Goal: Navigation & Orientation: Find specific page/section

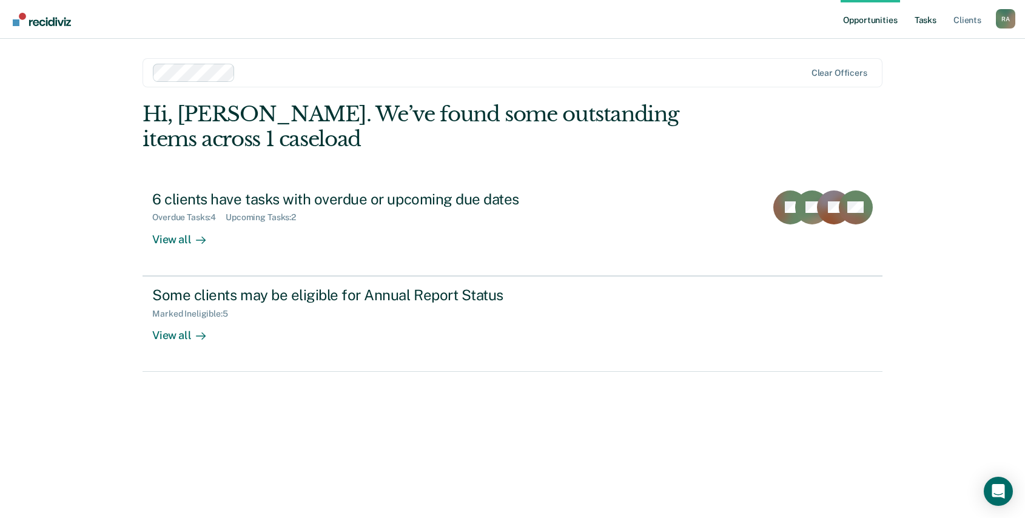
click at [926, 26] on link "Tasks" at bounding box center [926, 19] width 27 height 39
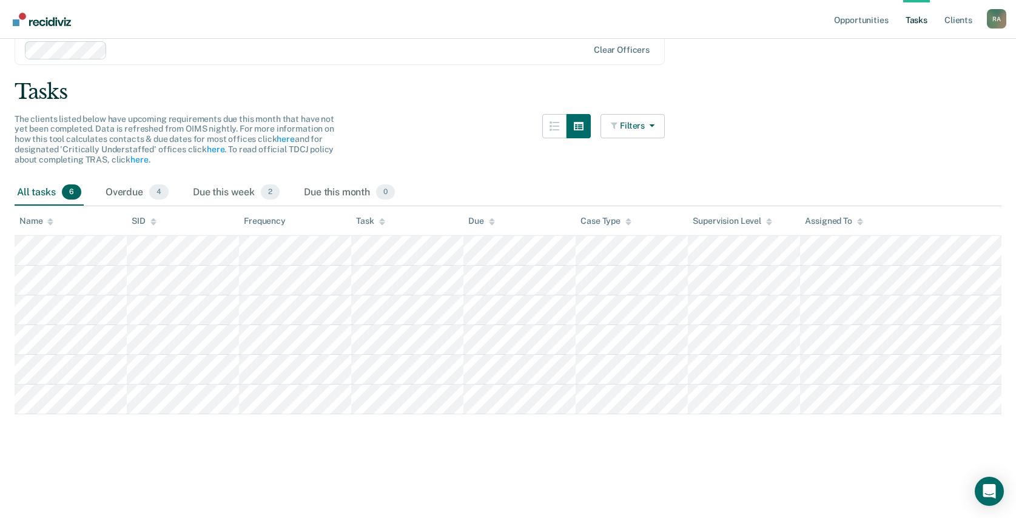
scroll to position [59, 0]
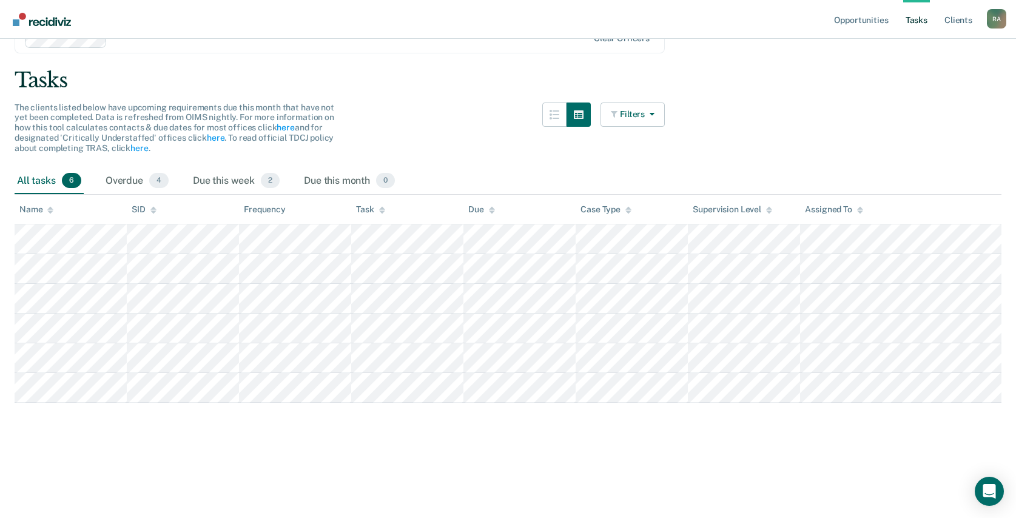
click at [636, 459] on html "Looks like you’re using Internet Explorer 11. For faster loading and a better e…" at bounding box center [508, 200] width 1016 height 518
